Goal: Task Accomplishment & Management: Manage account settings

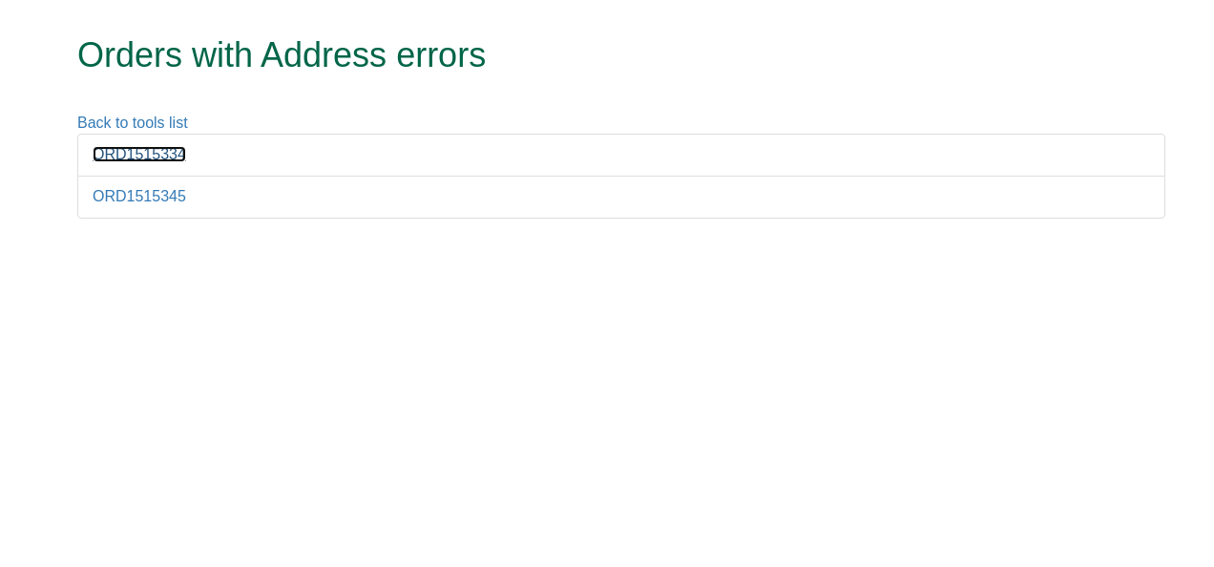
click at [170, 154] on link "ORD1515334" at bounding box center [140, 154] width 94 height 16
click at [120, 196] on link "ORD1515345" at bounding box center [140, 196] width 94 height 16
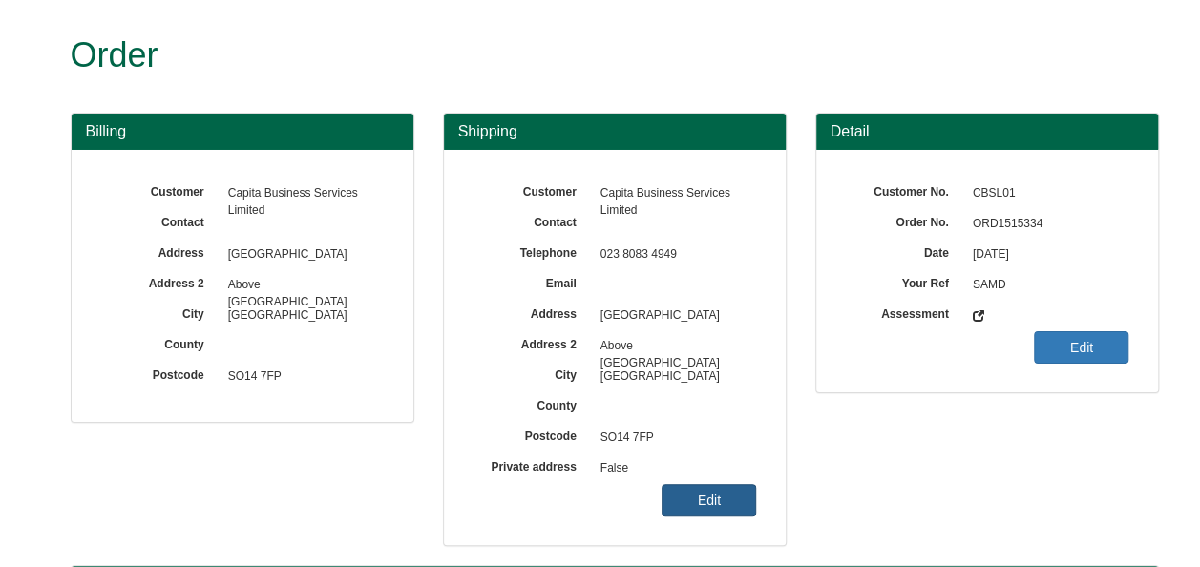
click at [720, 502] on link "Edit" at bounding box center [708, 500] width 94 height 32
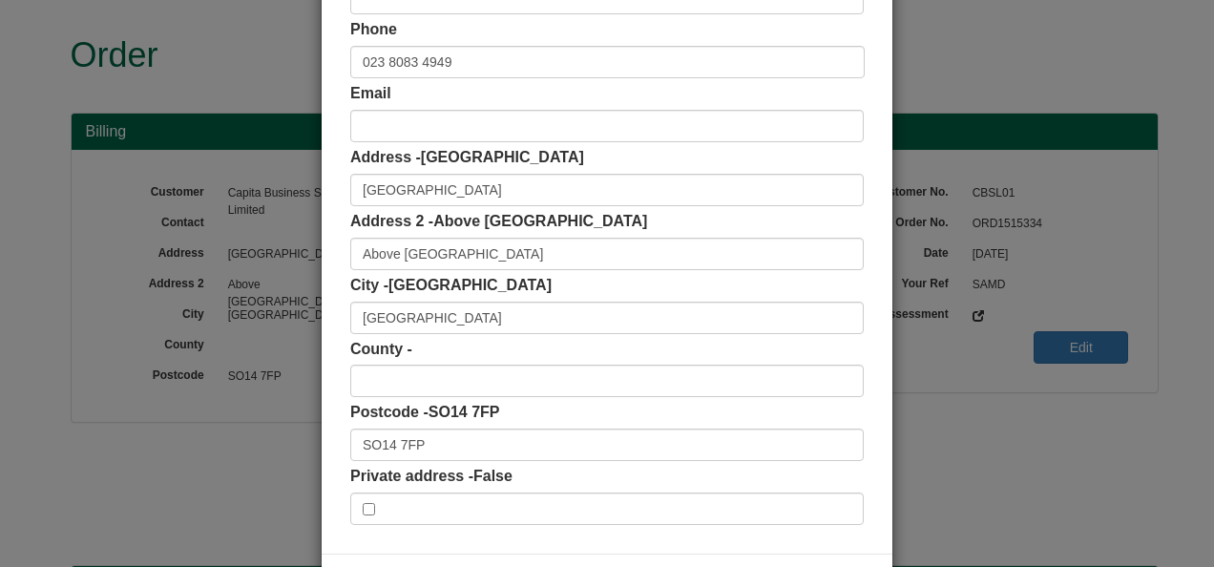
scroll to position [286, 0]
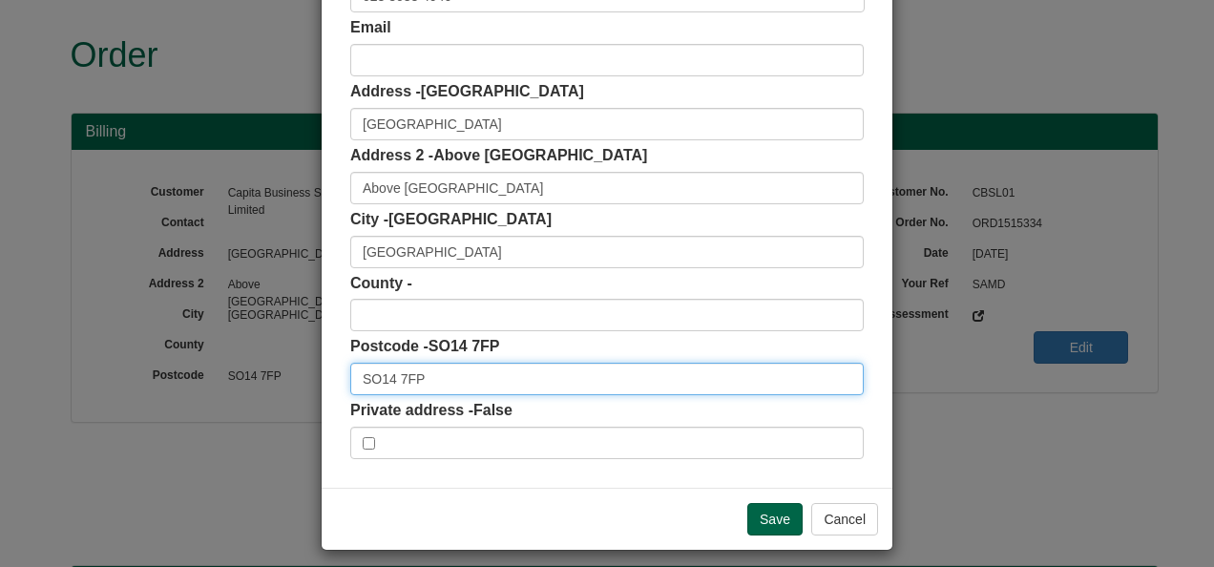
drag, startPoint x: 422, startPoint y: 380, endPoint x: 279, endPoint y: 384, distance: 143.2
click at [272, 384] on div "× Shipping Customer Name Capita Business Services Limited Contact Phone 023 808…" at bounding box center [607, 283] width 1214 height 567
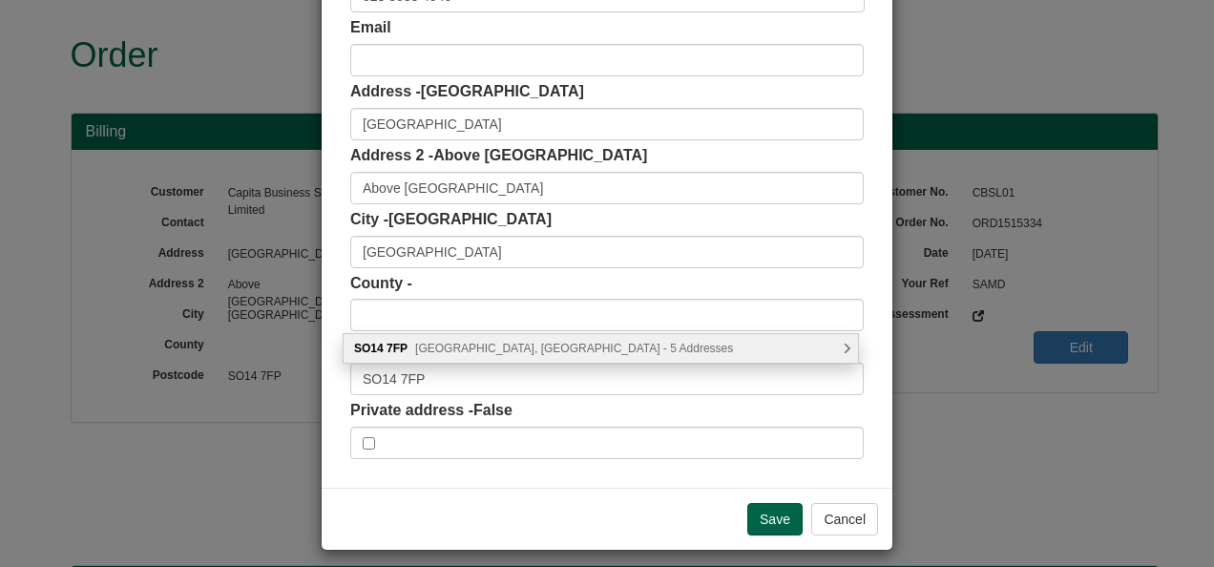
click at [481, 349] on span "Guildhall Square, Southampton - 5 Addresses" at bounding box center [574, 348] width 318 height 13
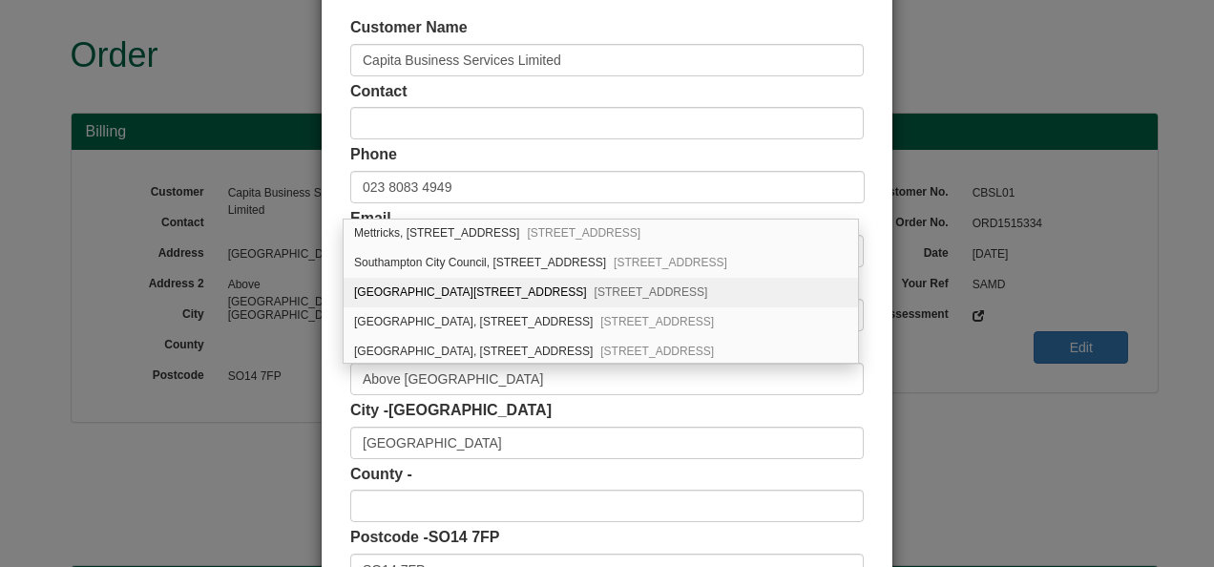
scroll to position [0, 0]
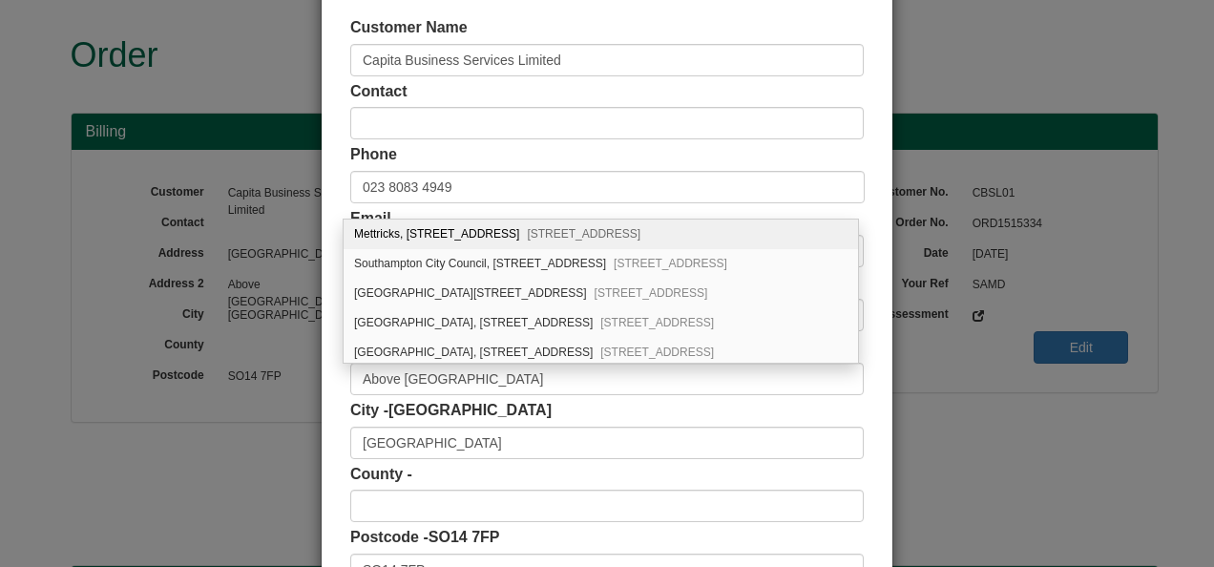
click at [569, 230] on span "Southampton, SO14 7FP" at bounding box center [584, 233] width 114 height 13
type input "Mettricks"
type input "1 Guildhall Square"
type input "Hampshire"
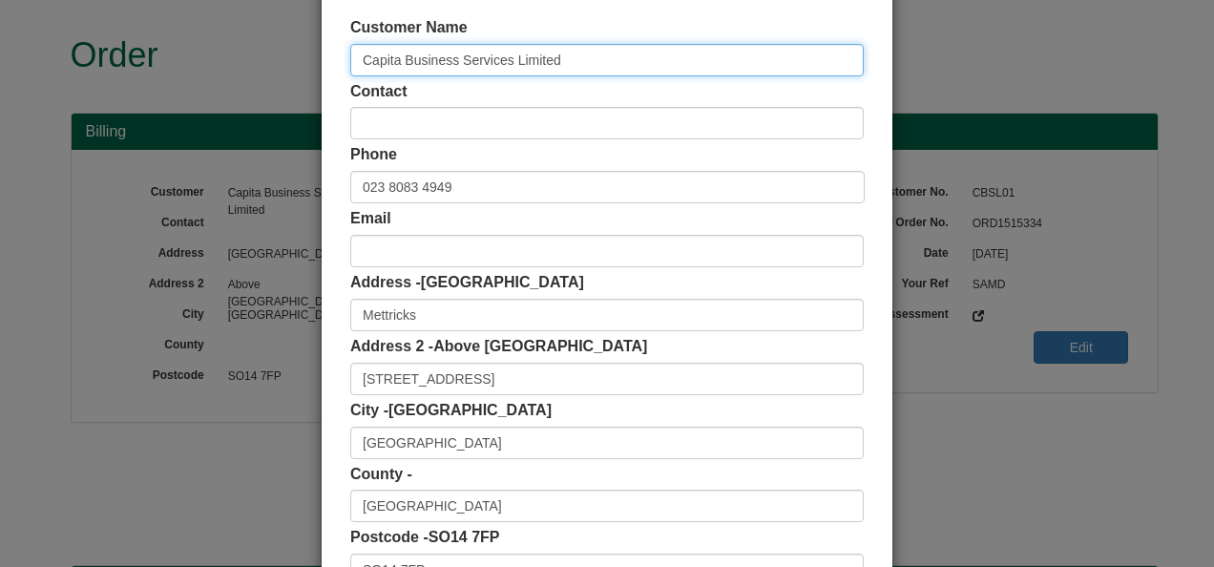
drag, startPoint x: 548, startPoint y: 57, endPoint x: 346, endPoint y: 71, distance: 202.8
click at [350, 71] on input "Capita Business Services Limited" at bounding box center [606, 60] width 513 height 32
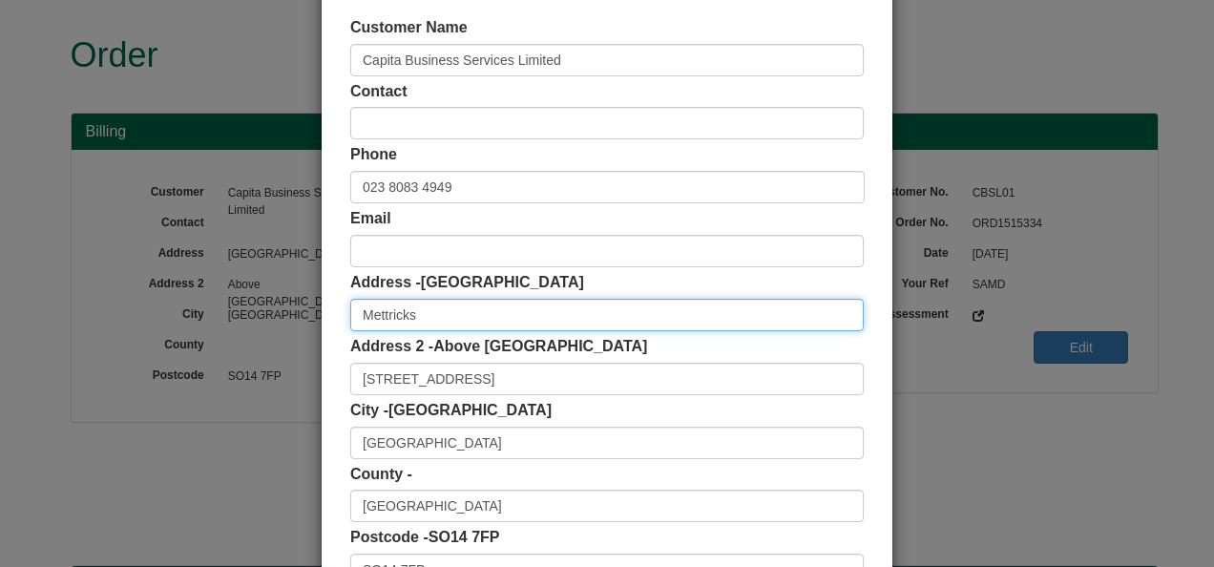
drag, startPoint x: 433, startPoint y: 324, endPoint x: 349, endPoint y: 317, distance: 84.3
click at [350, 317] on input "Mettricks" at bounding box center [606, 315] width 513 height 32
paste input "Capita Business Services Limited"
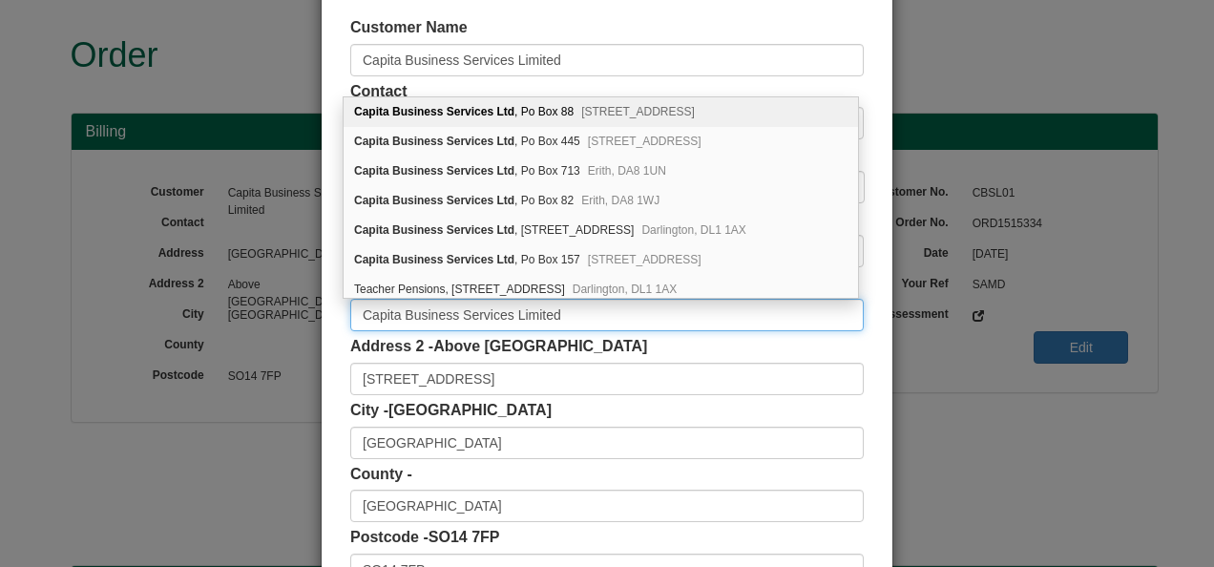
type input "Capita Business Services Limited"
click at [852, 347] on div "Address 2 - Above Bar Street 1 Guildhall Square" at bounding box center [606, 365] width 513 height 59
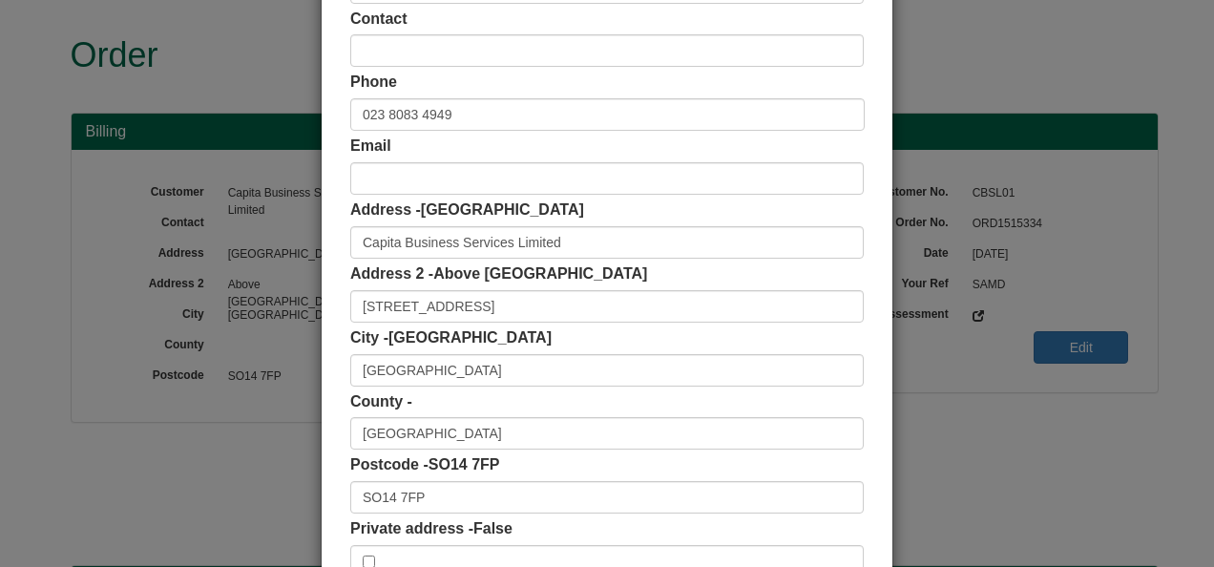
scroll to position [297, 0]
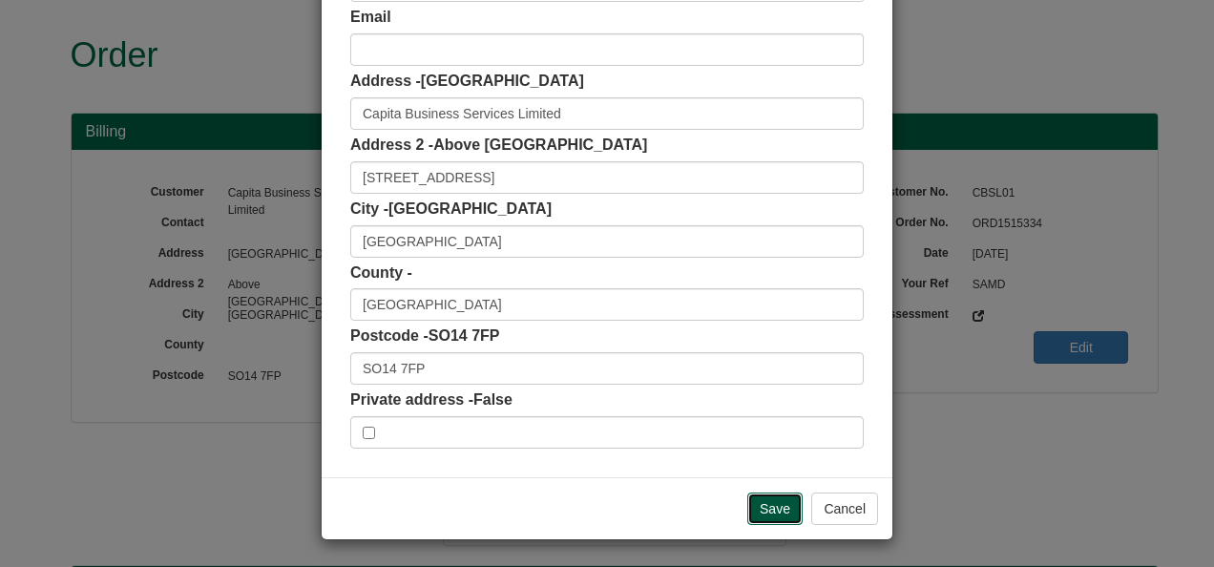
click at [775, 501] on input "Save" at bounding box center [774, 508] width 55 height 32
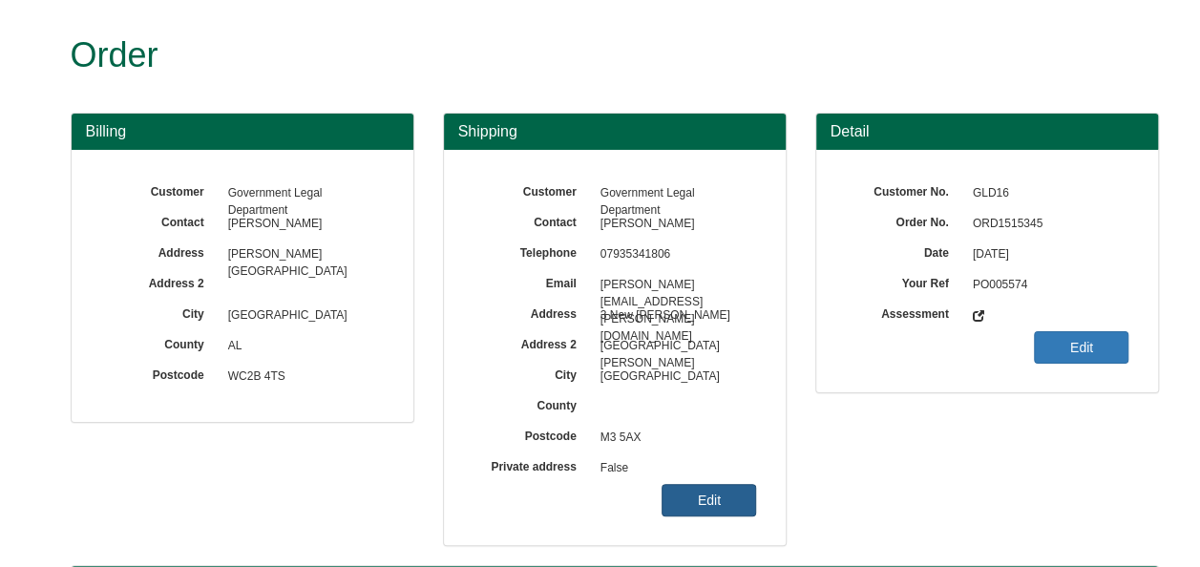
click at [716, 496] on link "Edit" at bounding box center [708, 500] width 94 height 32
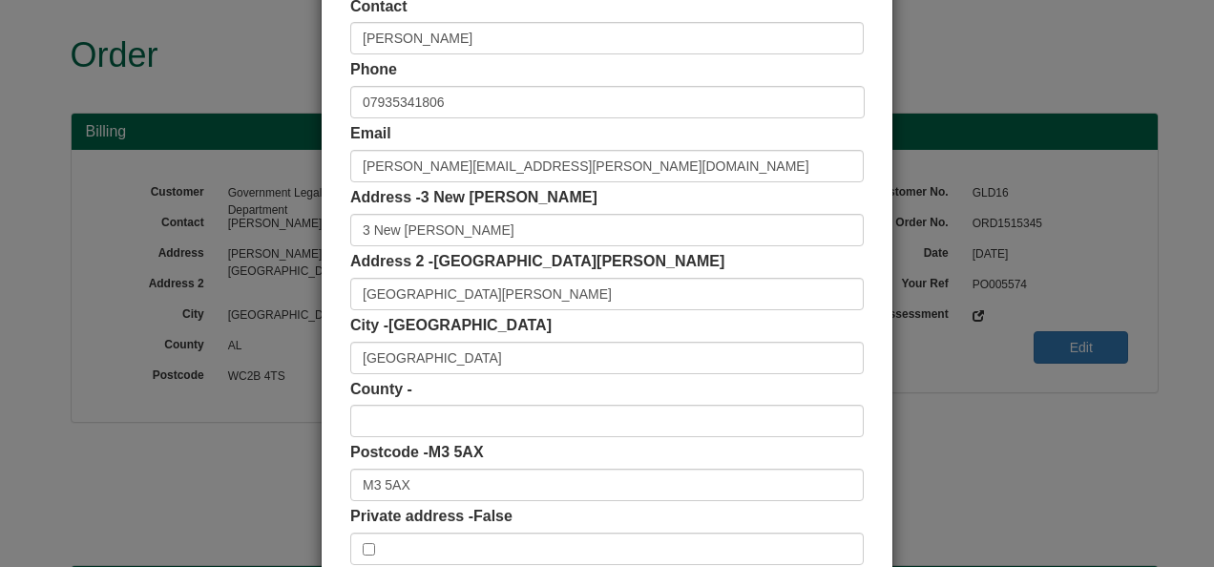
scroll to position [191, 0]
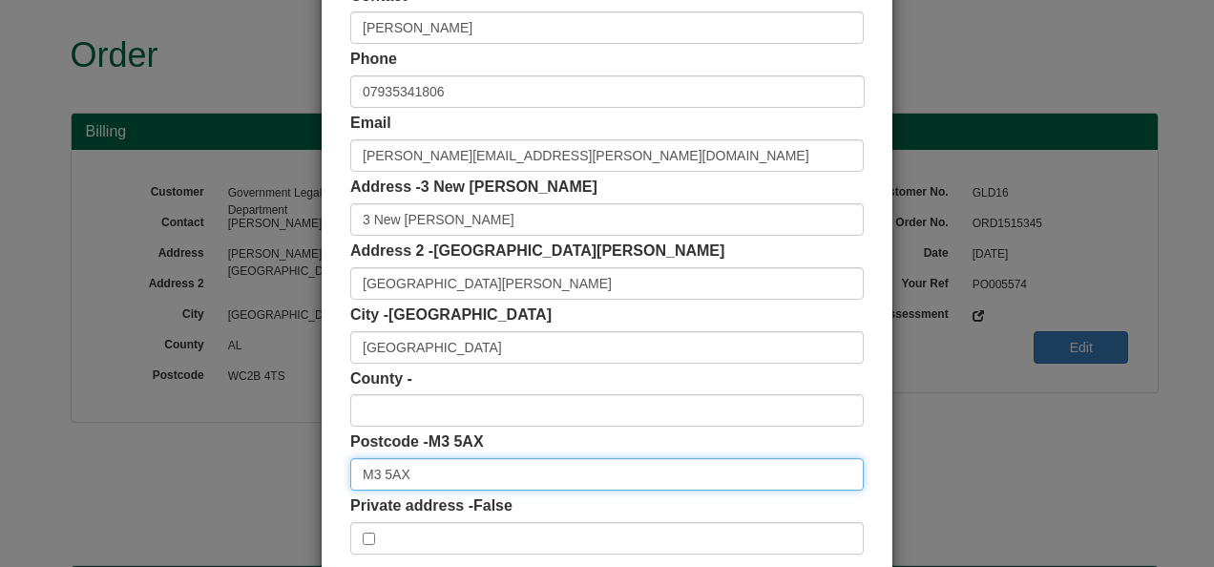
drag, startPoint x: 403, startPoint y: 471, endPoint x: 326, endPoint y: 477, distance: 76.6
click at [326, 477] on div "Customer Name Government Legal Department Contact Rachael Ogunbode Phone 079353…" at bounding box center [607, 238] width 571 height 690
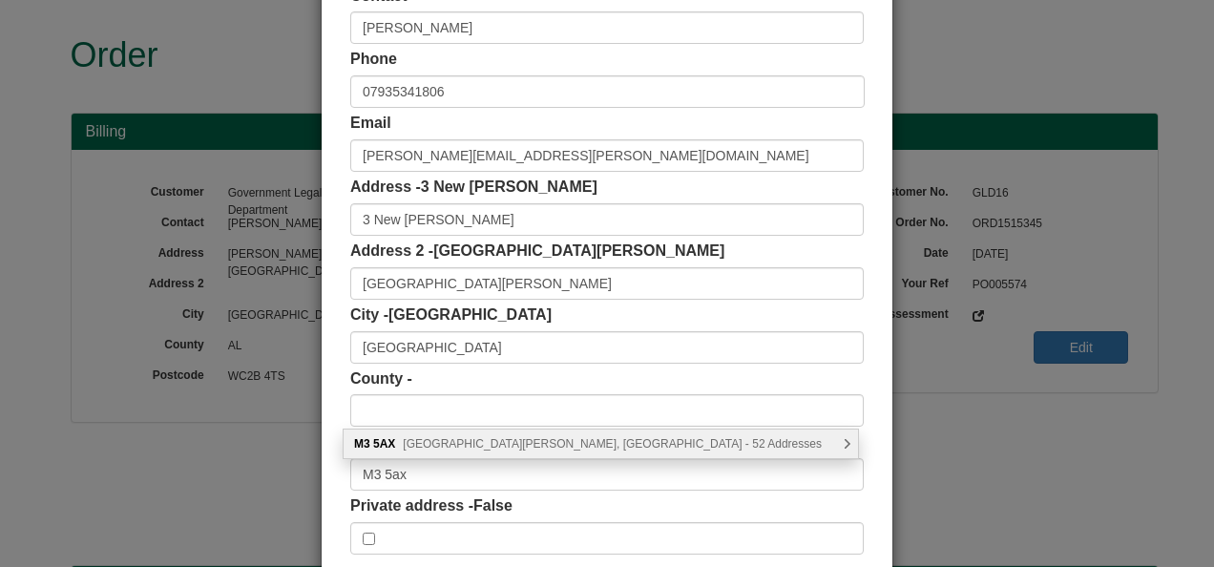
click at [458, 439] on span "New Bailey Street, Salford - 52 Addresses" at bounding box center [612, 443] width 419 height 13
type input "M3 5AX"
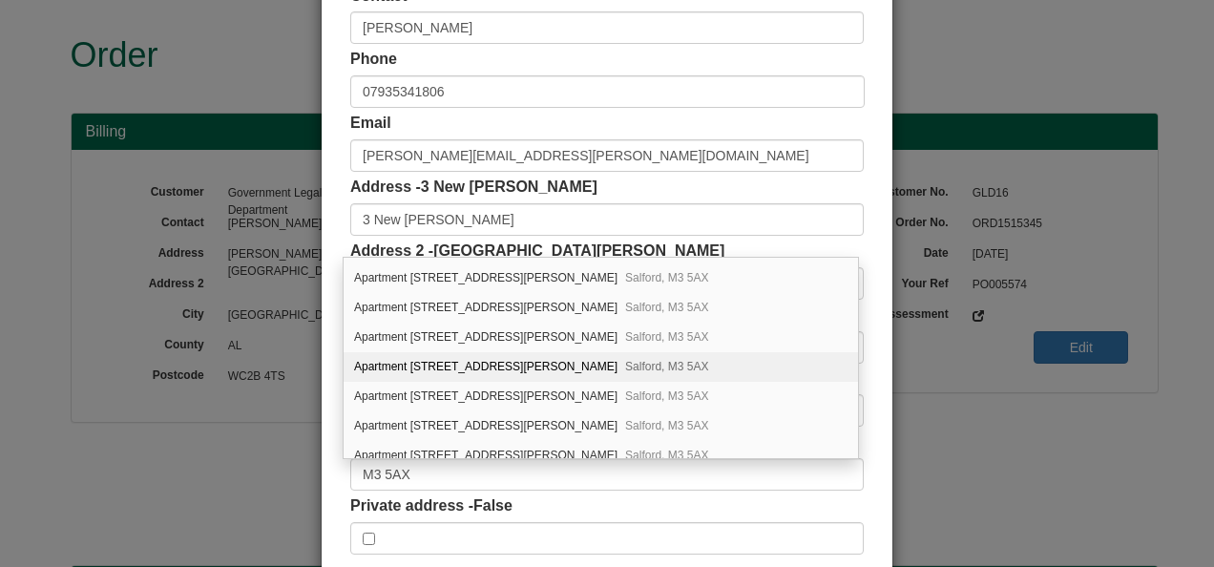
scroll to position [0, 0]
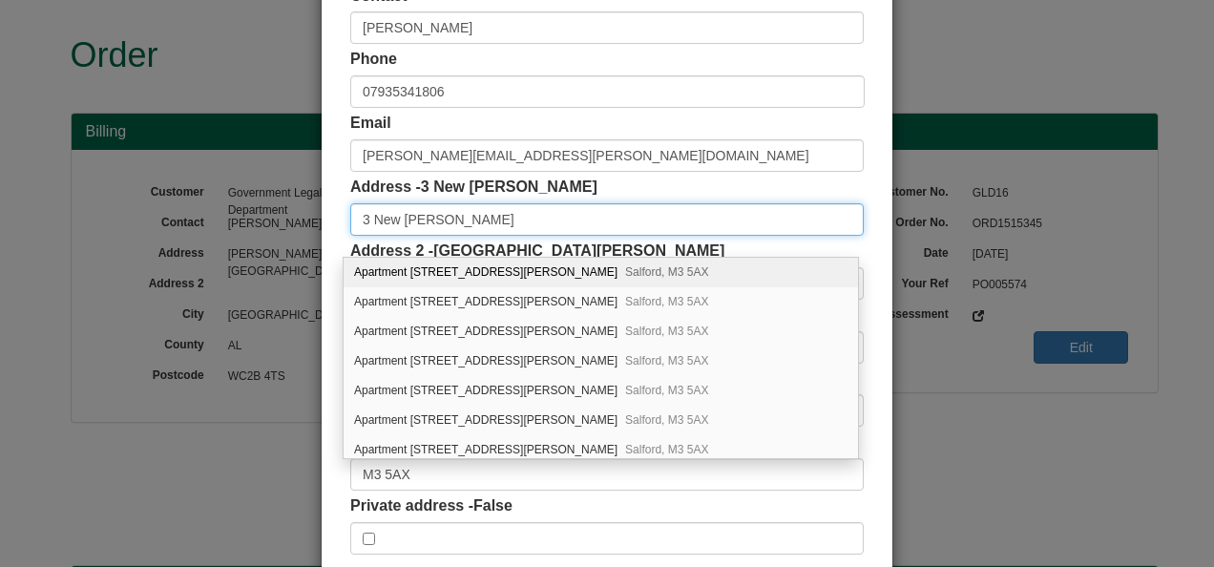
click at [596, 216] on input "3 New Bailey" at bounding box center [606, 219] width 513 height 32
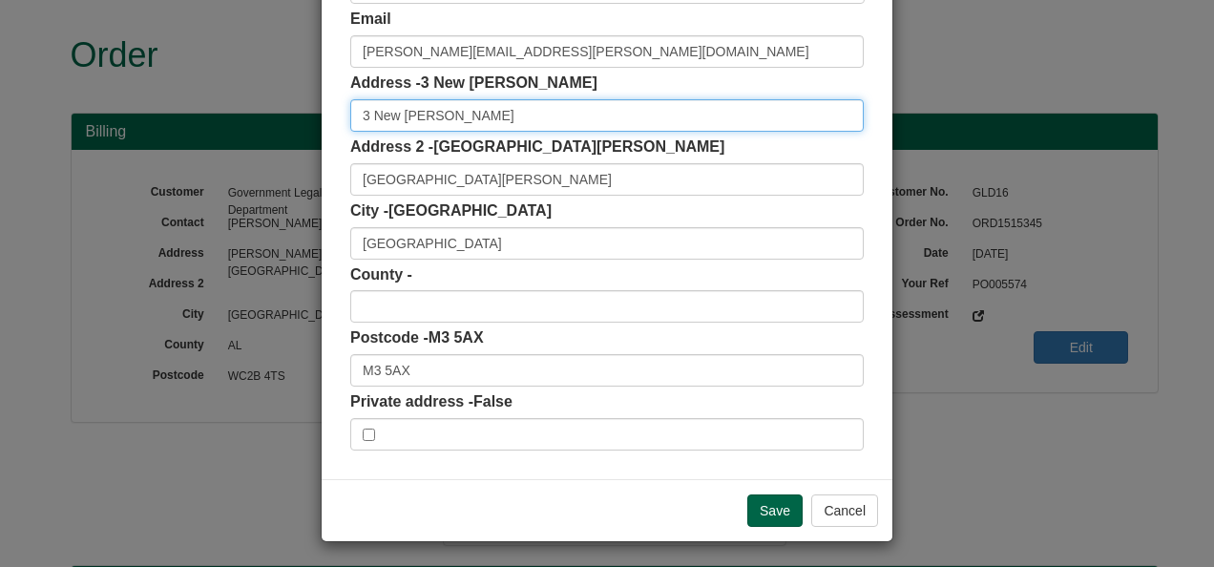
scroll to position [297, 0]
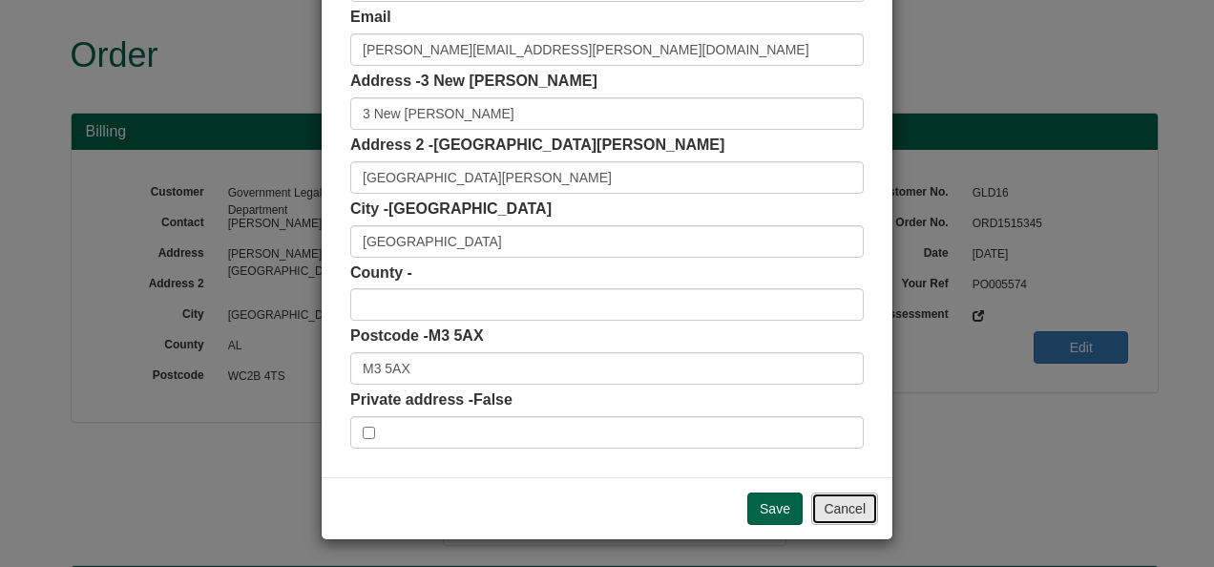
click at [838, 503] on button "Cancel" at bounding box center [844, 508] width 67 height 32
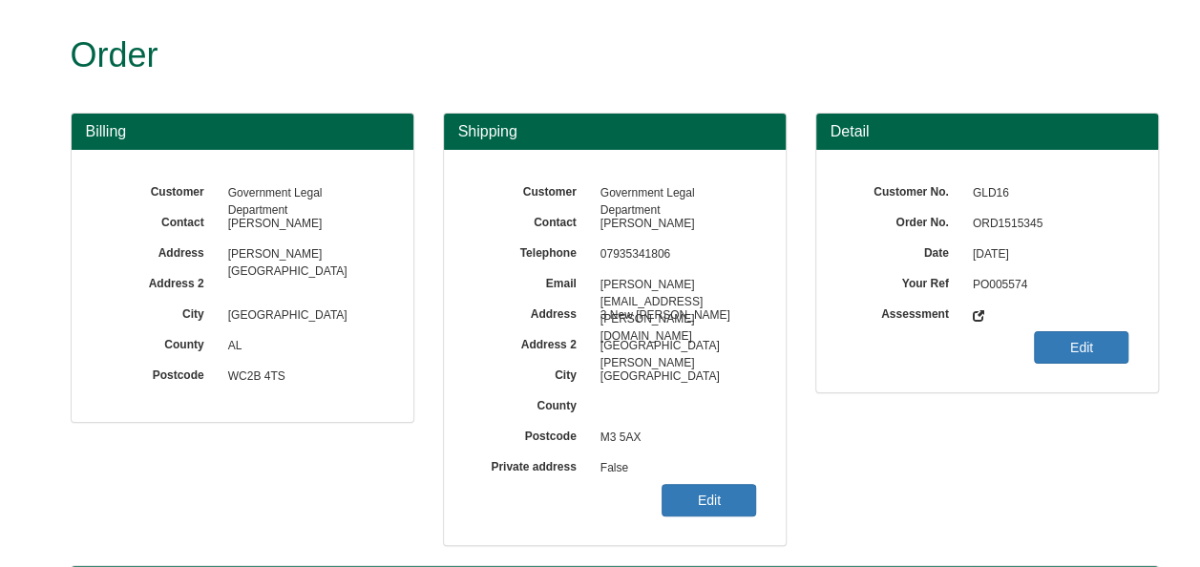
click at [1020, 220] on span "ORD1515345" at bounding box center [1046, 224] width 166 height 31
copy span "ORD1515345"
click at [706, 496] on link "Edit" at bounding box center [708, 500] width 94 height 32
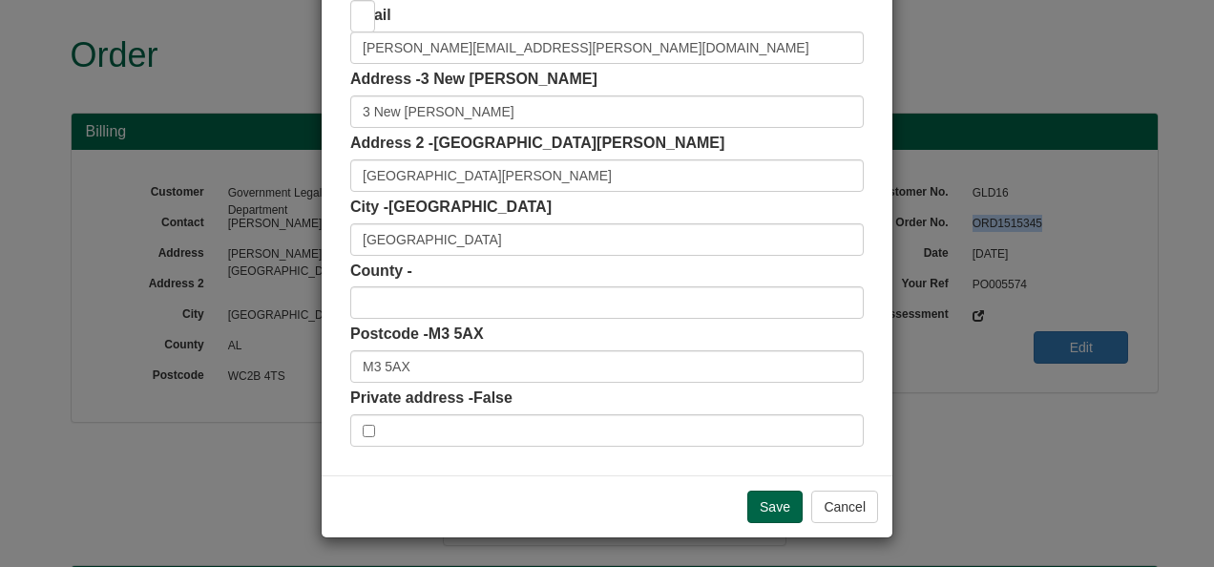
scroll to position [0, 0]
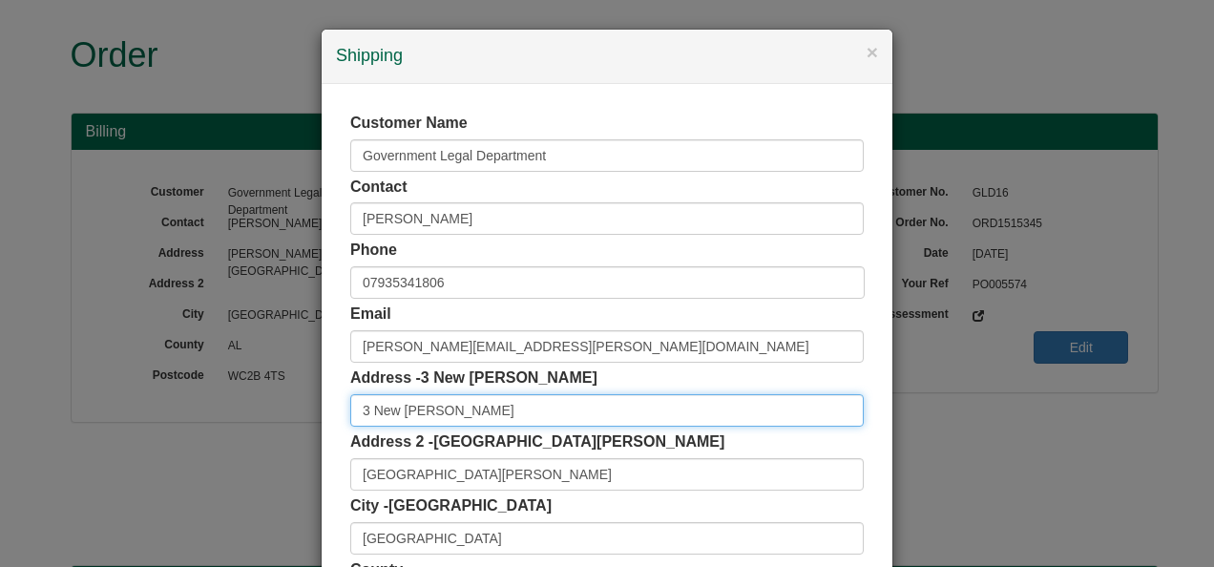
drag, startPoint x: 362, startPoint y: 411, endPoint x: 338, endPoint y: 410, distance: 23.9
click at [338, 410] on div "Customer Name Government Legal Department Contact Rachael Ogunbode Phone 079353…" at bounding box center [607, 429] width 571 height 690
click at [435, 422] on input "3 New Bailey" at bounding box center [606, 410] width 513 height 32
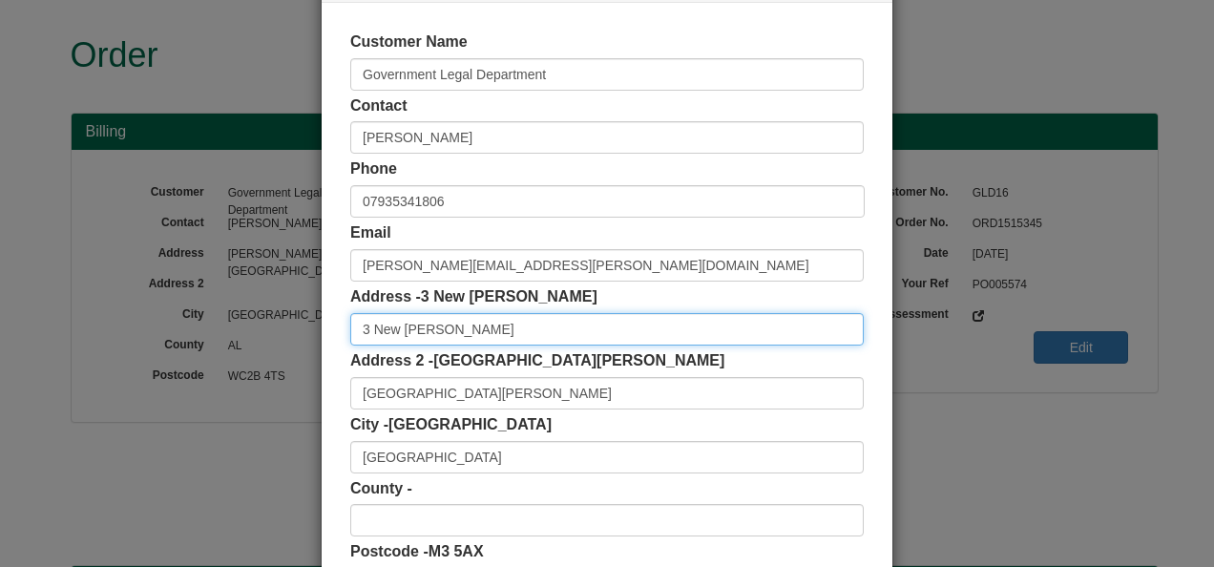
scroll to position [191, 0]
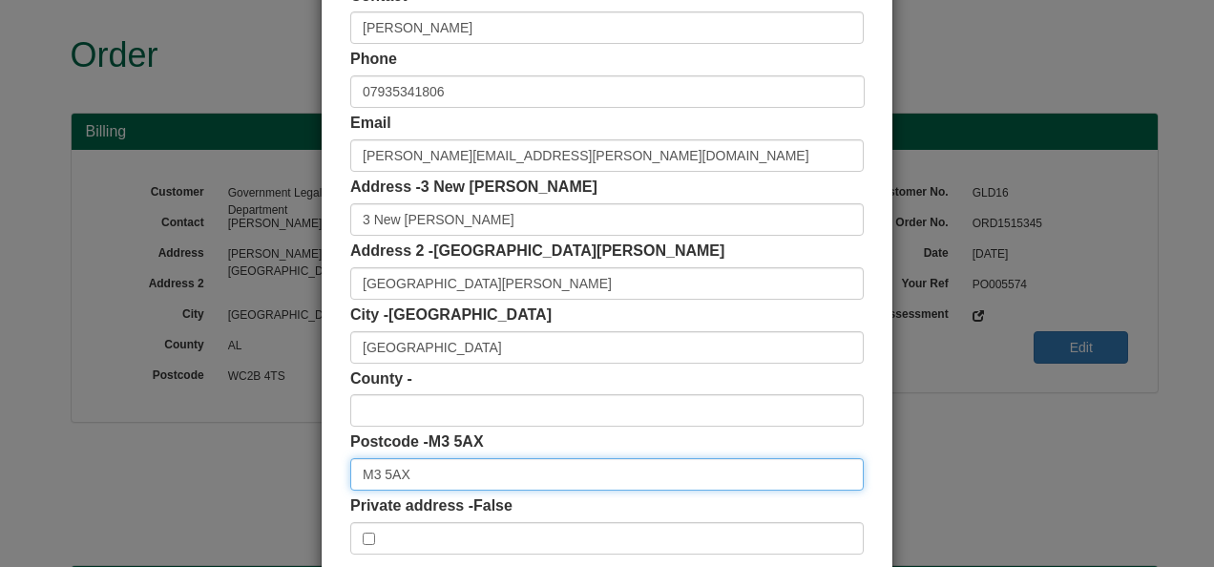
drag, startPoint x: 401, startPoint y: 472, endPoint x: 294, endPoint y: 475, distance: 106.9
click at [294, 475] on div "× Shipping Customer Name Government Legal Department Contact Rachael Ogunbode P…" at bounding box center [607, 283] width 1214 height 567
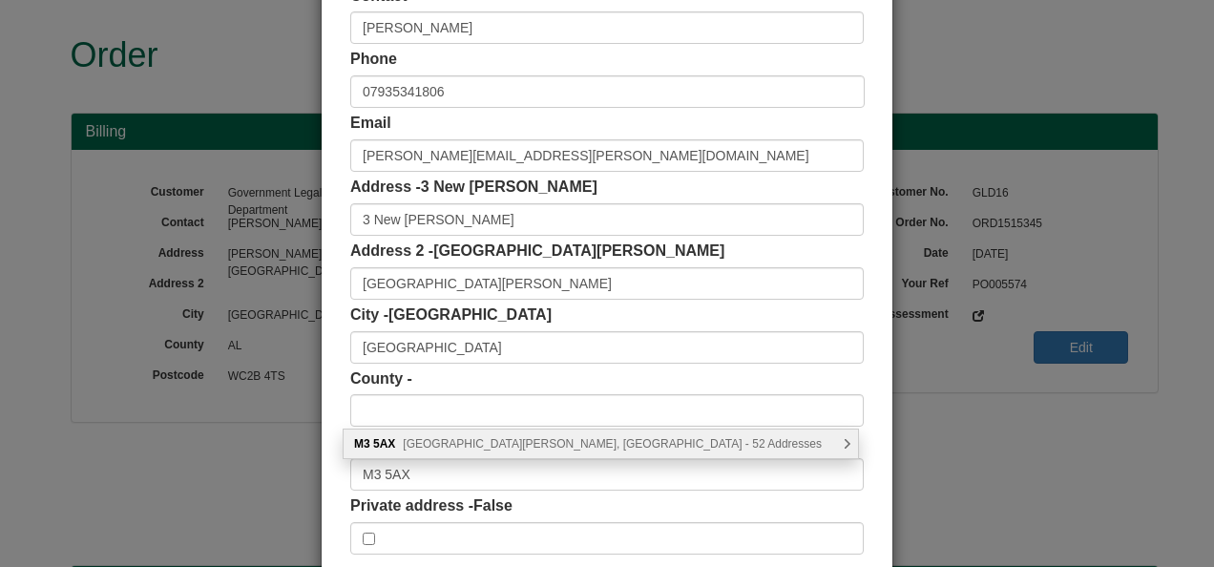
click at [447, 440] on span "New Bailey Street, Salford - 52 Addresses" at bounding box center [612, 443] width 419 height 13
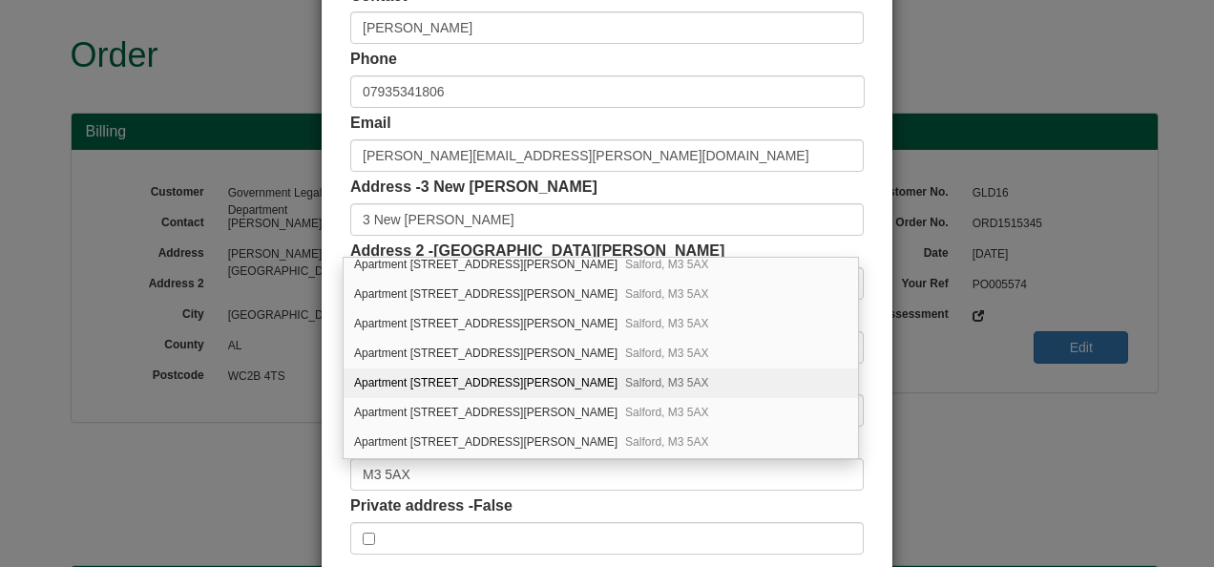
scroll to position [1050, 0]
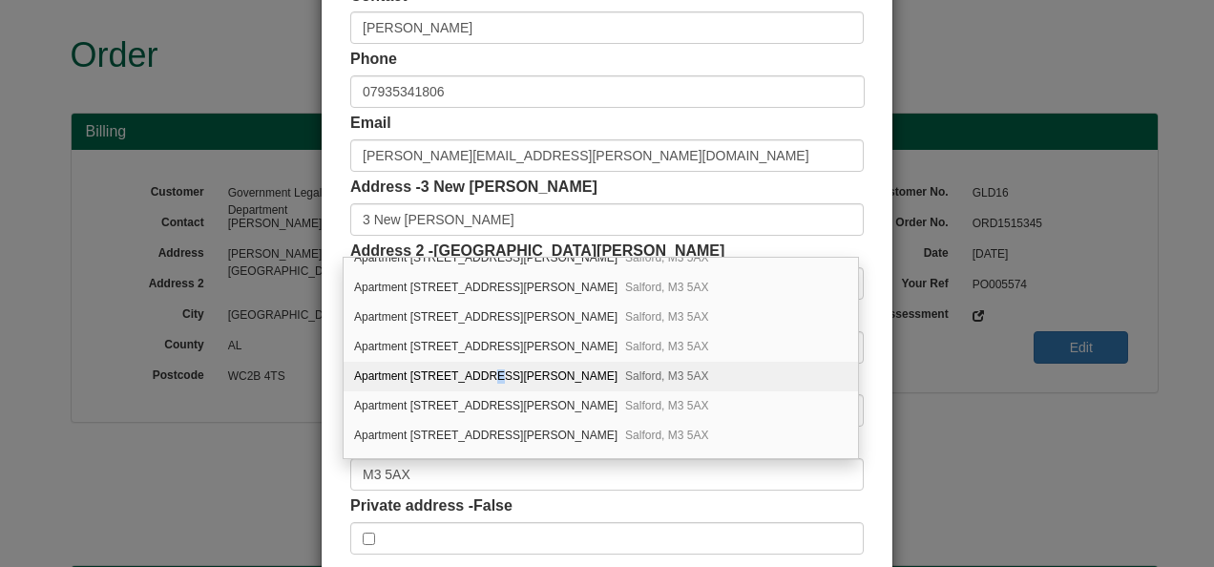
click at [477, 362] on div "Apartment 3, The Bayley, 21 New Bailey Street Salford, M3 5AX" at bounding box center [601, 377] width 514 height 30
type input "Apartment 3, The Bayley"
type input "21 New Bailey Street"
type input "Salford"
type input "Greater Manchester"
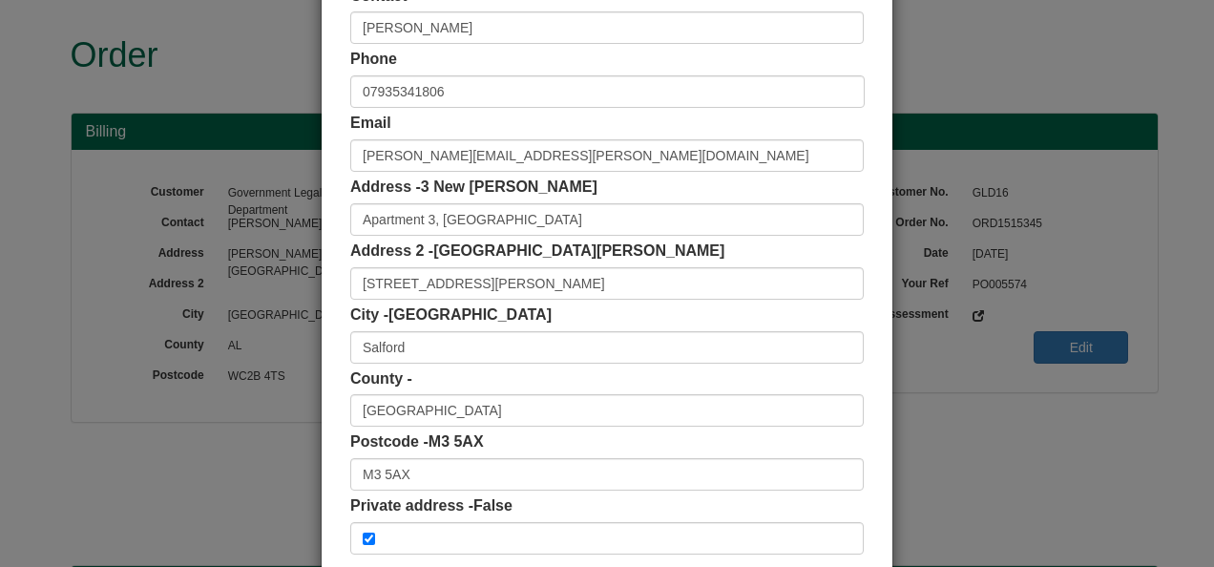
click at [717, 374] on div "County - Greater Manchester" at bounding box center [606, 397] width 513 height 59
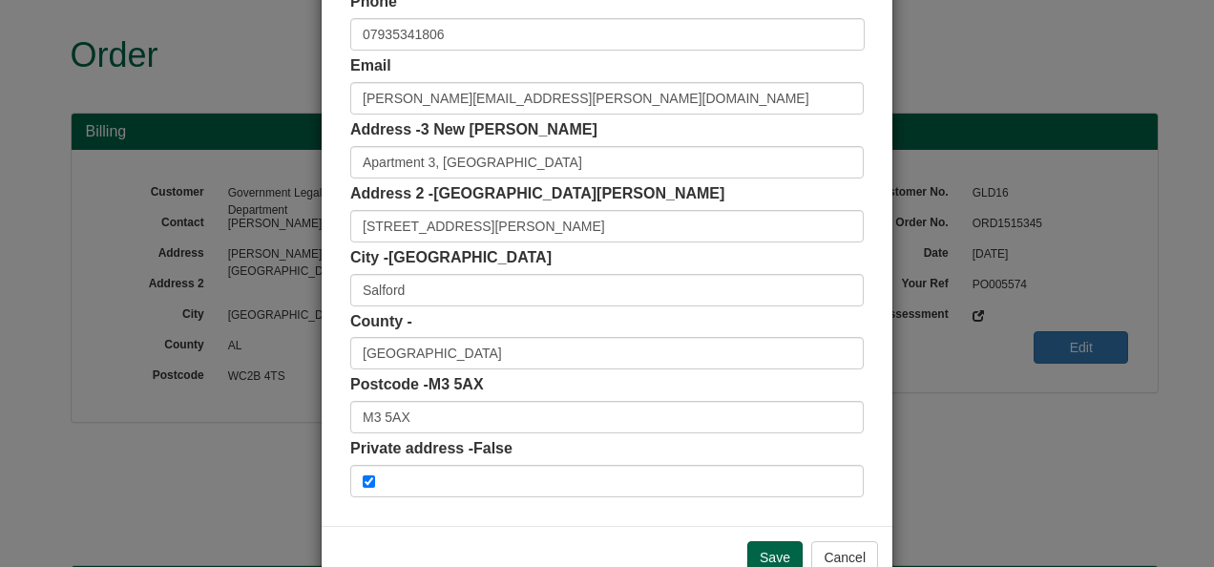
scroll to position [297, 0]
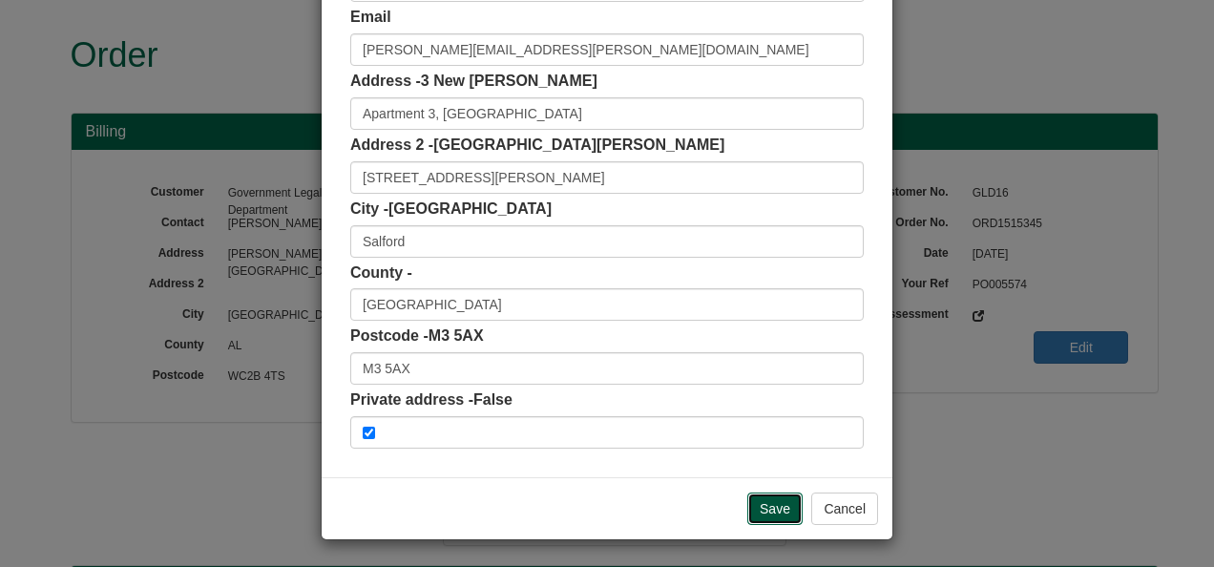
click at [758, 504] on input "Save" at bounding box center [774, 508] width 55 height 32
